Goal: Navigation & Orientation: Find specific page/section

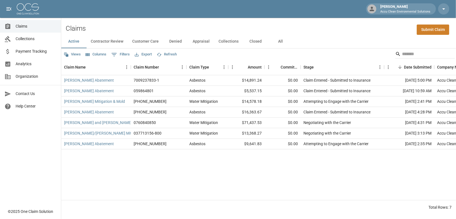
click at [30, 9] on img at bounding box center [28, 8] width 22 height 11
click at [163, 47] on button "Customer Care" at bounding box center [145, 41] width 35 height 13
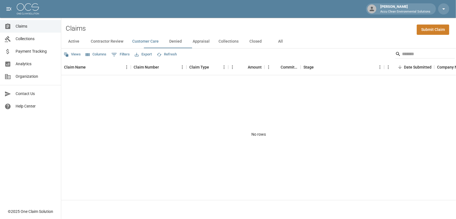
drag, startPoint x: 236, startPoint y: 47, endPoint x: 227, endPoint y: 47, distance: 8.9
click at [214, 47] on button "Appraisal" at bounding box center [201, 41] width 26 height 13
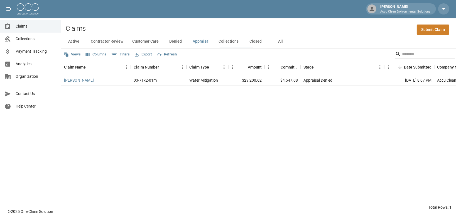
click at [188, 46] on button "Denied" at bounding box center [175, 41] width 25 height 13
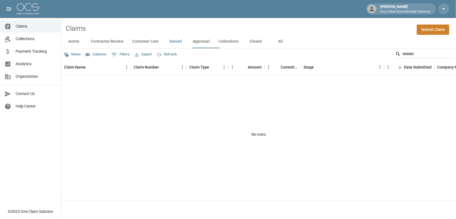
drag, startPoint x: 72, startPoint y: 45, endPoint x: 76, endPoint y: 45, distance: 4.5
click at [72, 45] on button "Active" at bounding box center [73, 41] width 25 height 13
